Goal: Task Accomplishment & Management: Manage account settings

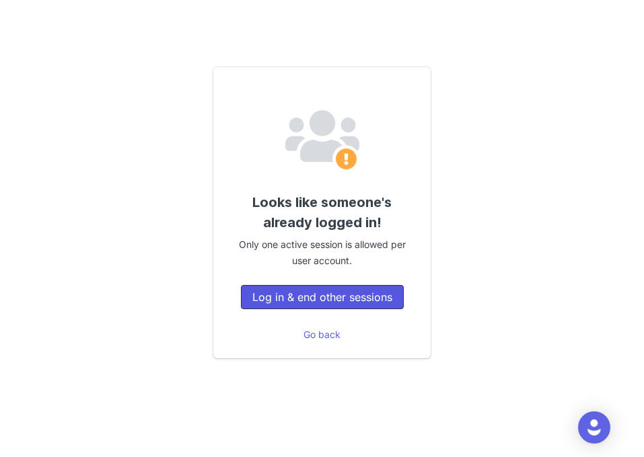
click at [320, 296] on button "Log in & end other sessions" at bounding box center [322, 297] width 163 height 24
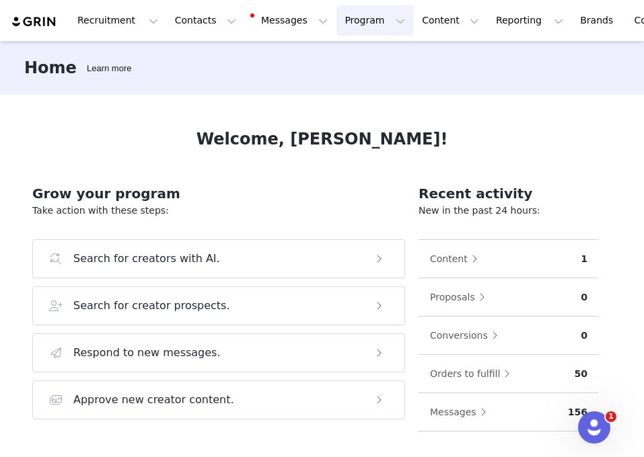
click at [342, 11] on button "Program Program" at bounding box center [374, 20] width 77 height 30
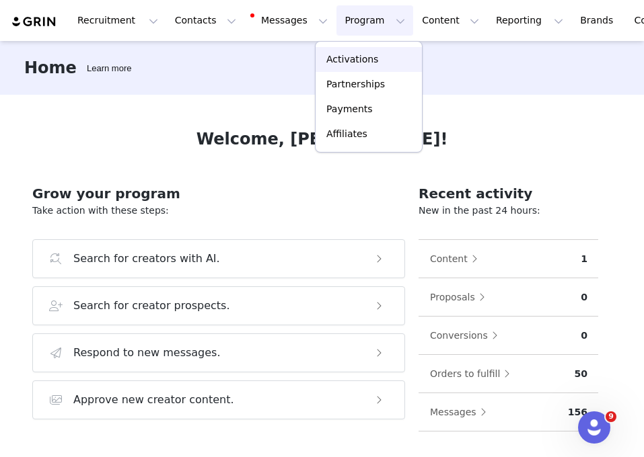
click at [346, 57] on p "Activations" at bounding box center [352, 59] width 52 height 14
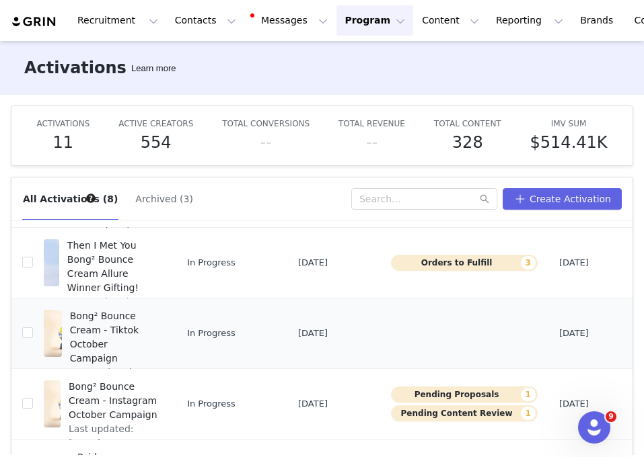
scroll to position [57, 0]
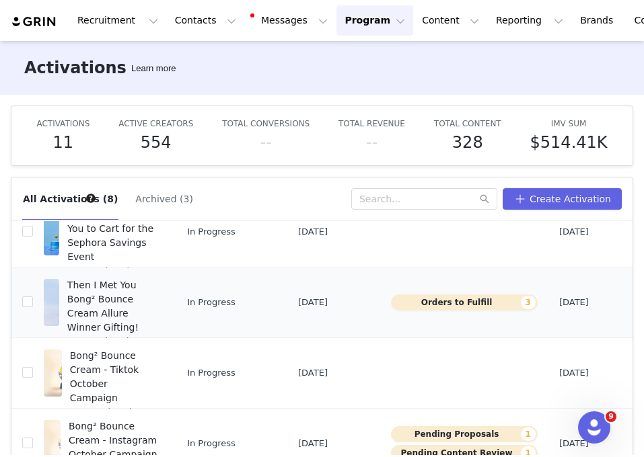
click at [118, 320] on span "Then I Met You Bong² Bounce Cream Allure Winner Gifting!" at bounding box center [112, 307] width 90 height 57
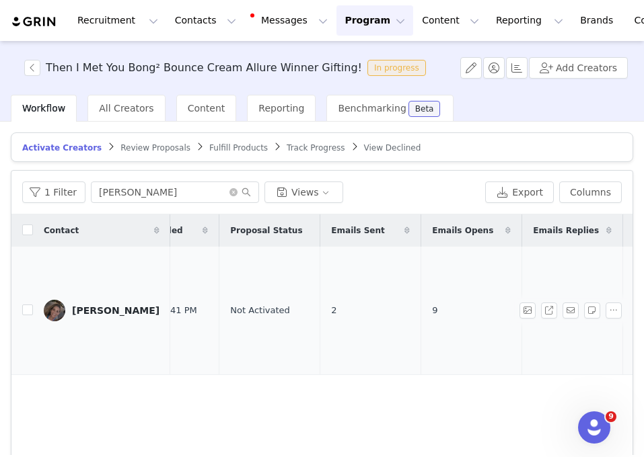
scroll to position [0, 410]
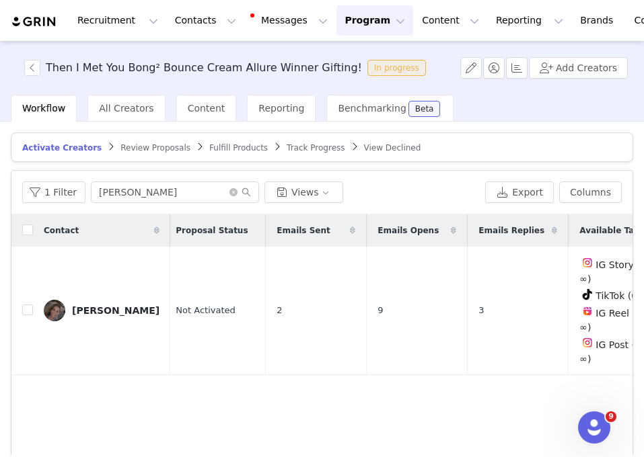
click at [165, 146] on span "Review Proposals" at bounding box center [155, 147] width 70 height 9
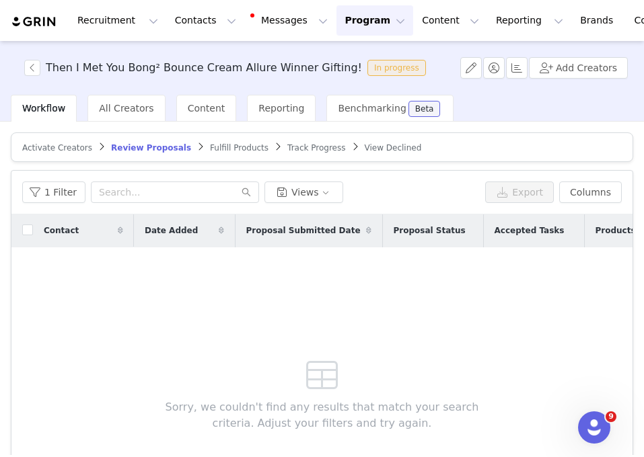
click at [229, 145] on span "Fulfill Products" at bounding box center [239, 147] width 59 height 9
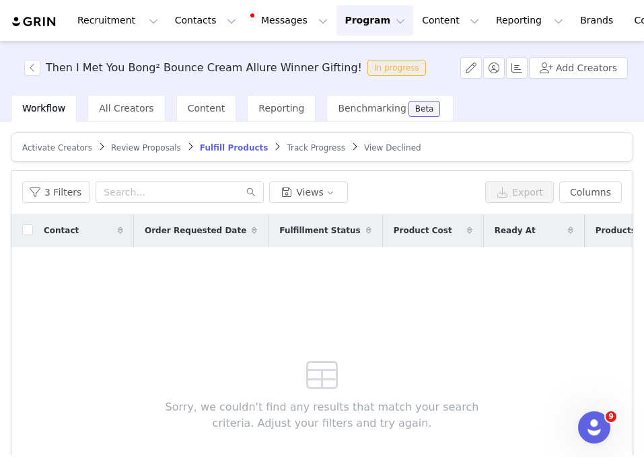
click at [287, 148] on span "Track Progress" at bounding box center [316, 147] width 58 height 9
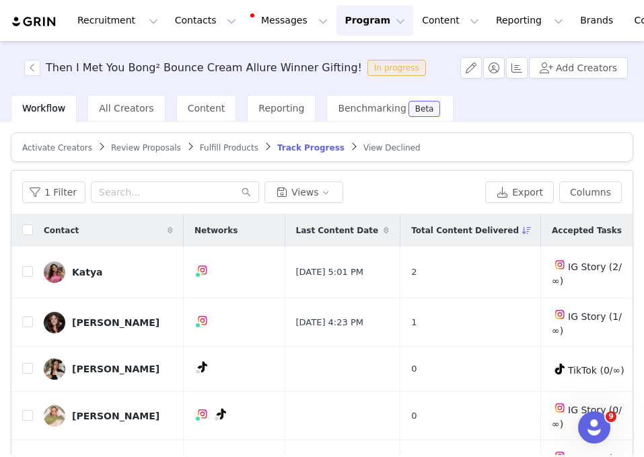
click at [70, 149] on span "Activate Creators" at bounding box center [57, 147] width 70 height 9
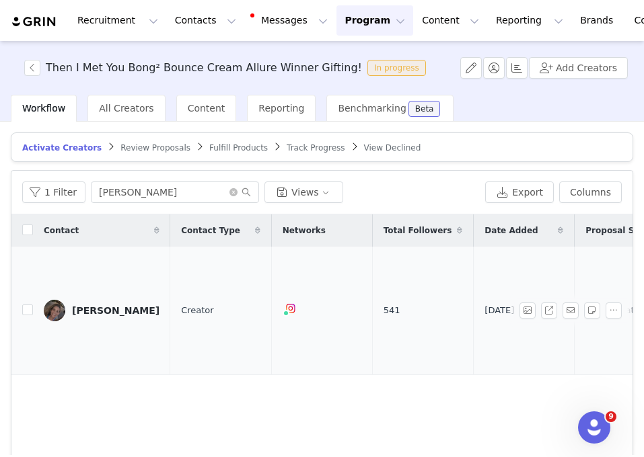
click at [83, 305] on div "[PERSON_NAME]" at bounding box center [115, 310] width 87 height 11
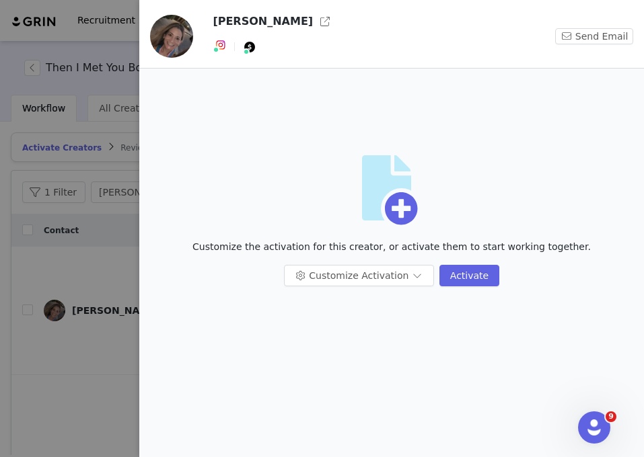
click at [72, 325] on div at bounding box center [322, 228] width 644 height 457
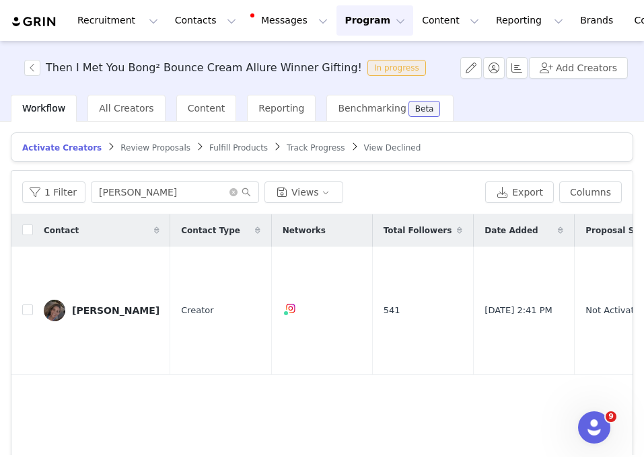
click at [158, 147] on span "Review Proposals" at bounding box center [155, 147] width 70 height 9
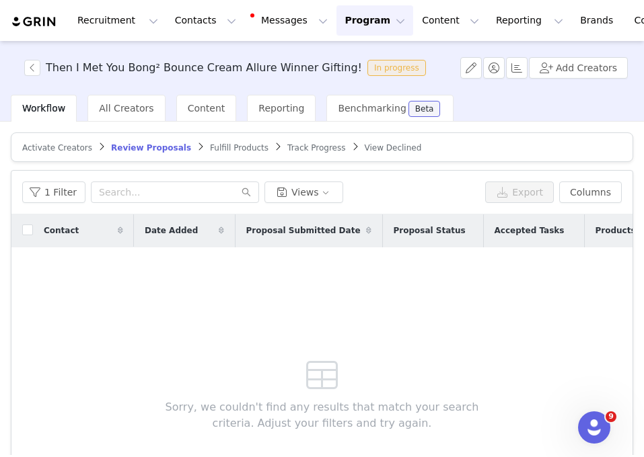
scroll to position [115, 0]
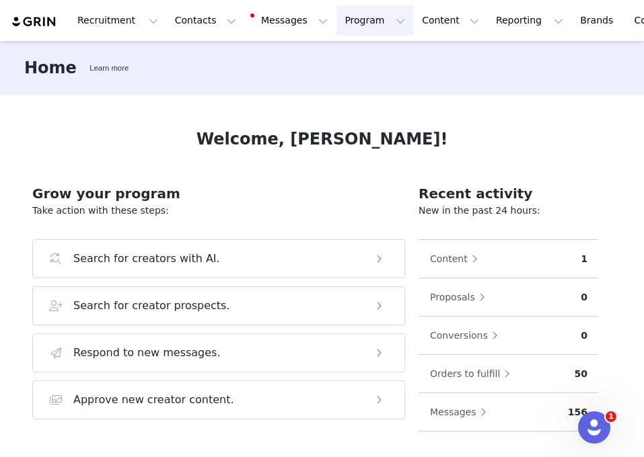
click at [372, 28] on button "Program Program" at bounding box center [374, 20] width 77 height 30
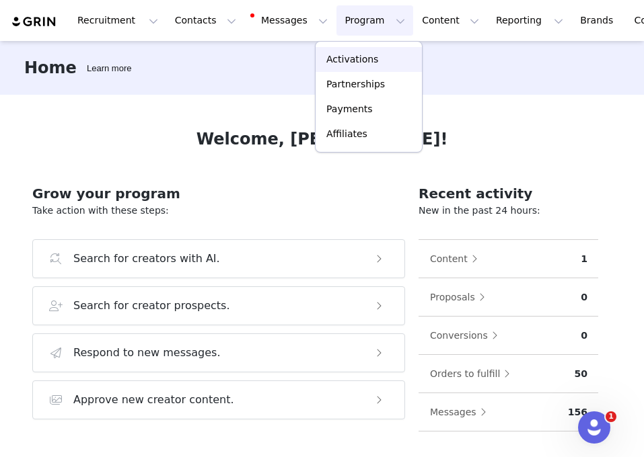
click at [362, 58] on p "Activations" at bounding box center [352, 59] width 52 height 14
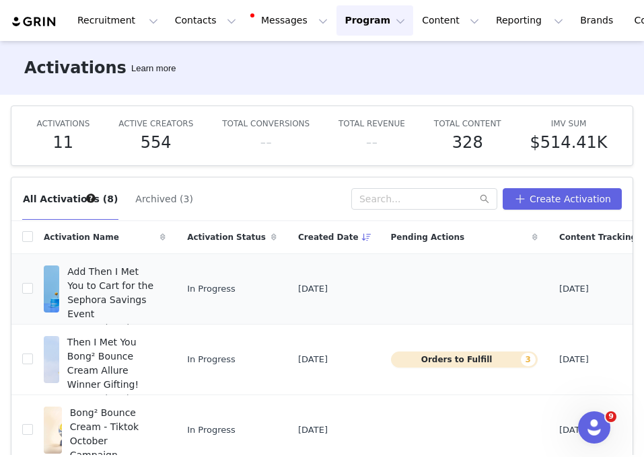
scroll to position [122, 0]
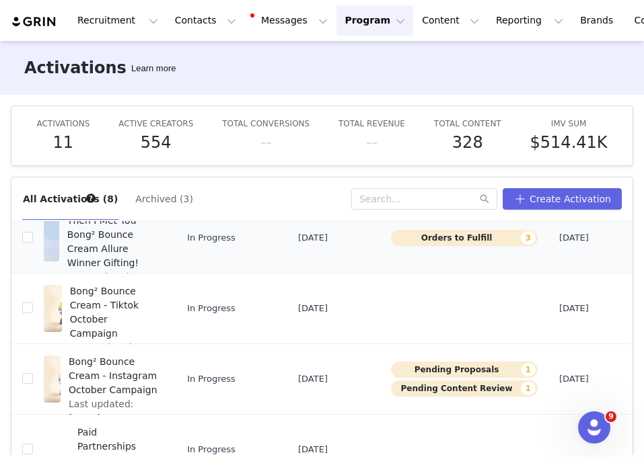
click at [122, 245] on span "Then I Met You Bong² Bounce Cream Allure Winner Gifting!" at bounding box center [112, 242] width 90 height 57
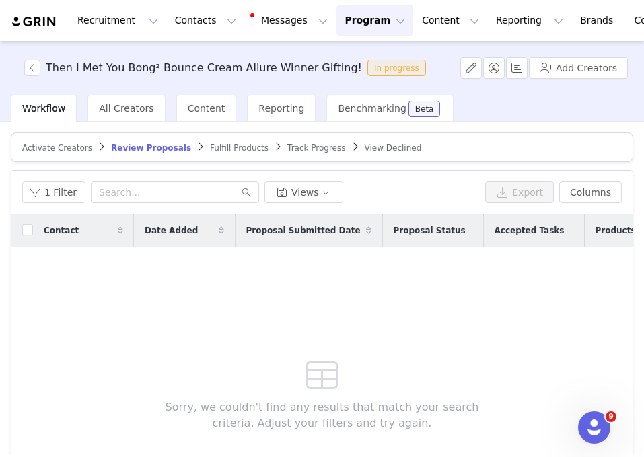
click at [42, 150] on span "Activate Creators" at bounding box center [57, 147] width 70 height 9
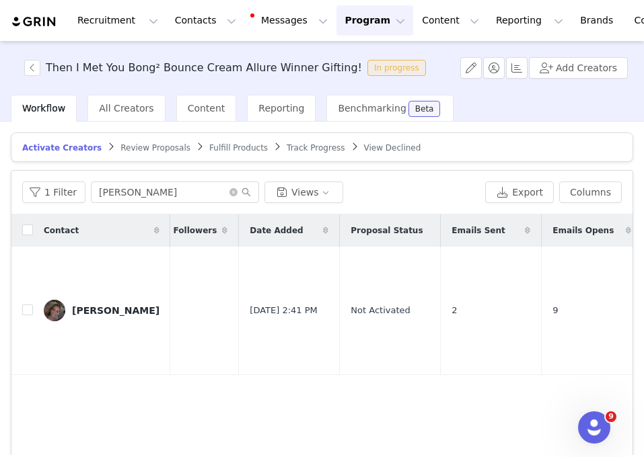
scroll to position [0, 410]
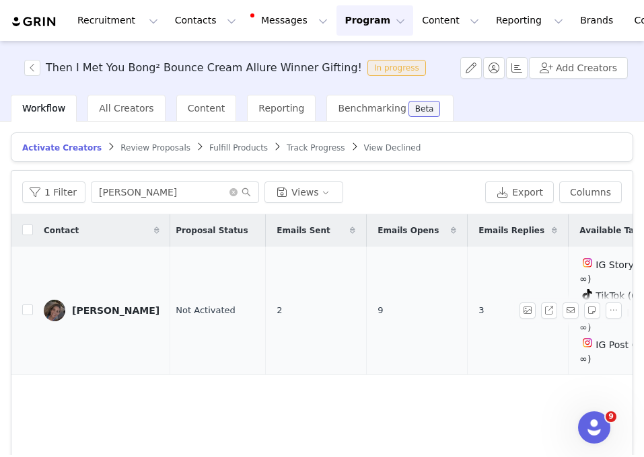
click at [89, 305] on div "Jackie" at bounding box center [115, 310] width 87 height 11
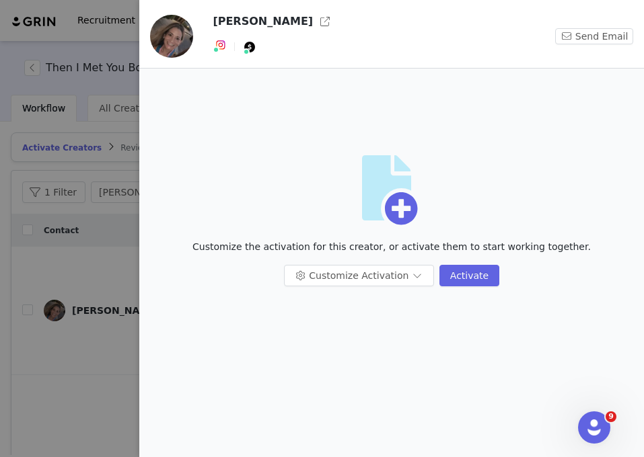
click at [102, 272] on div at bounding box center [322, 228] width 644 height 457
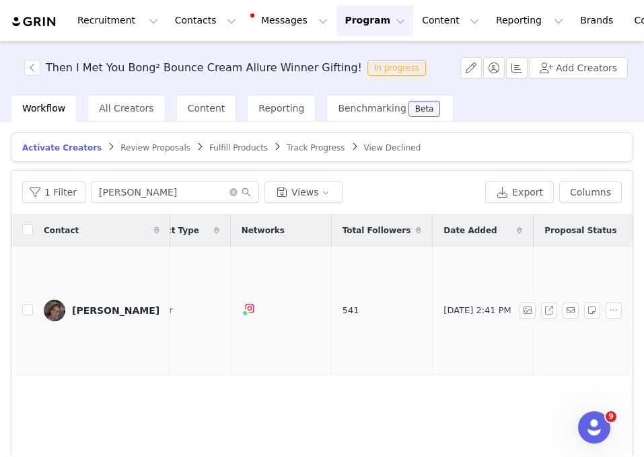
scroll to position [0, 0]
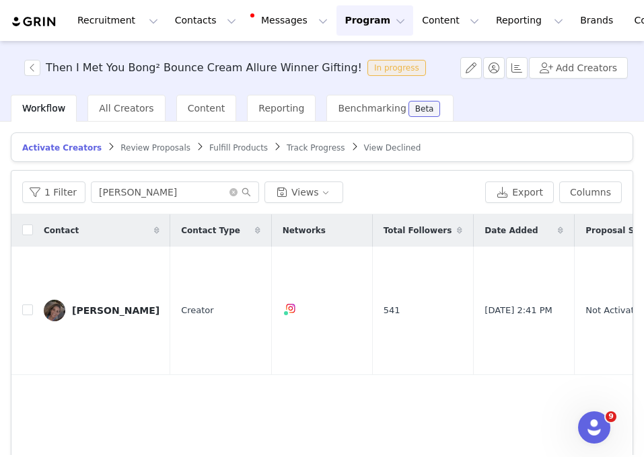
click at [153, 143] on span "Review Proposals" at bounding box center [155, 147] width 70 height 9
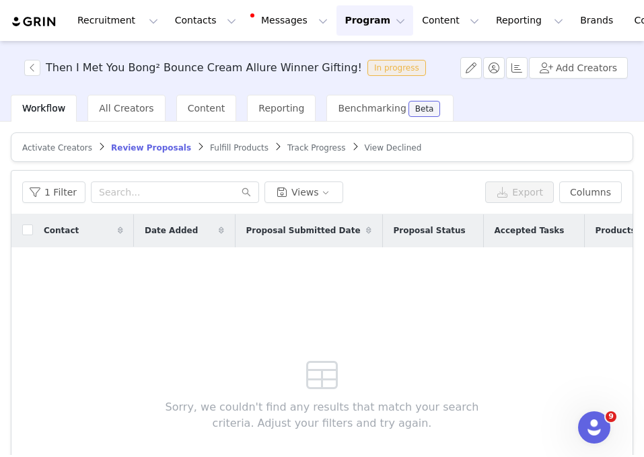
scroll to position [25, 0]
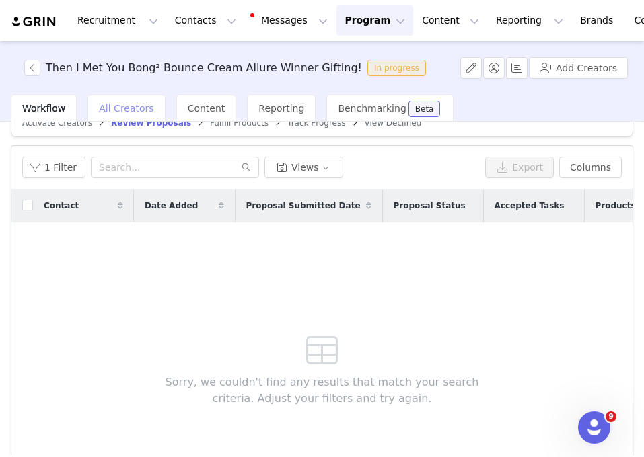
click at [107, 110] on span "All Creators" at bounding box center [126, 108] width 54 height 11
